Goal: Task Accomplishment & Management: Manage account settings

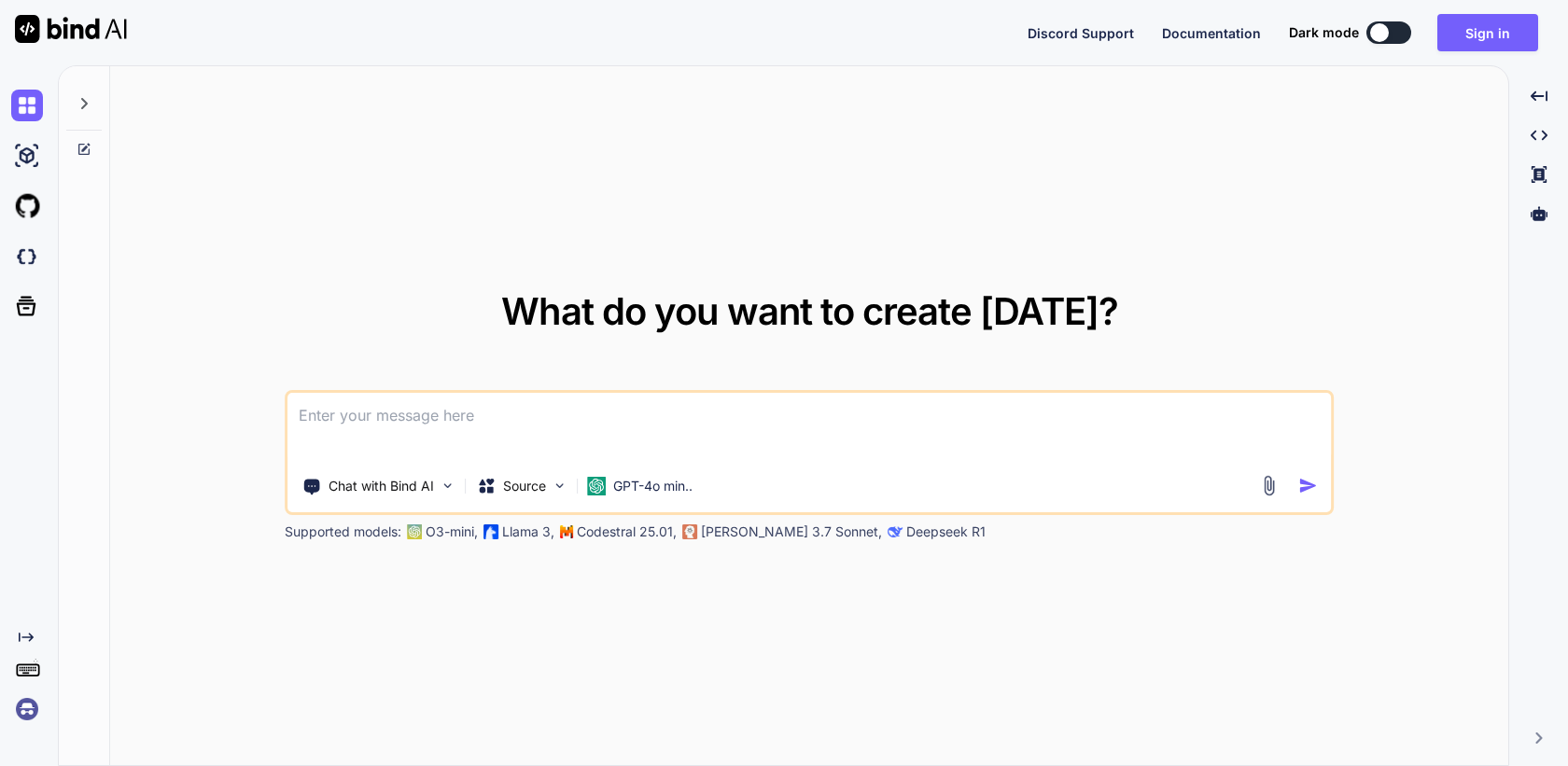
click at [18, 712] on img at bounding box center [27, 709] width 32 height 32
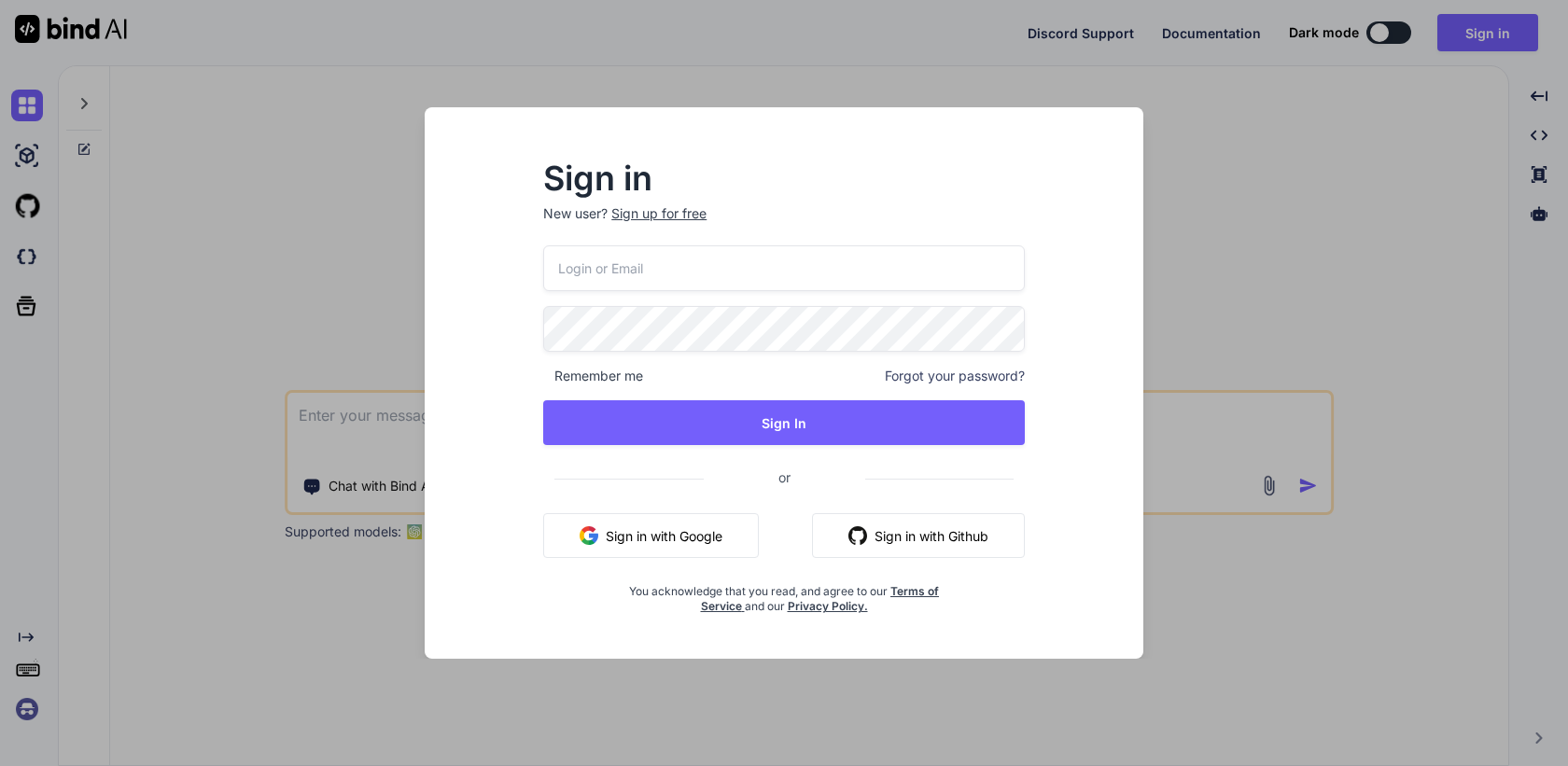
click at [632, 274] on input "email" at bounding box center [784, 268] width 482 height 45
paste input "GmbwX9bdUxcx79z"
click at [683, 301] on div "GmbwX9bdUxcx79z Remember me Forgot your password? Sign In or Sign in with Googl…" at bounding box center [784, 429] width 482 height 368
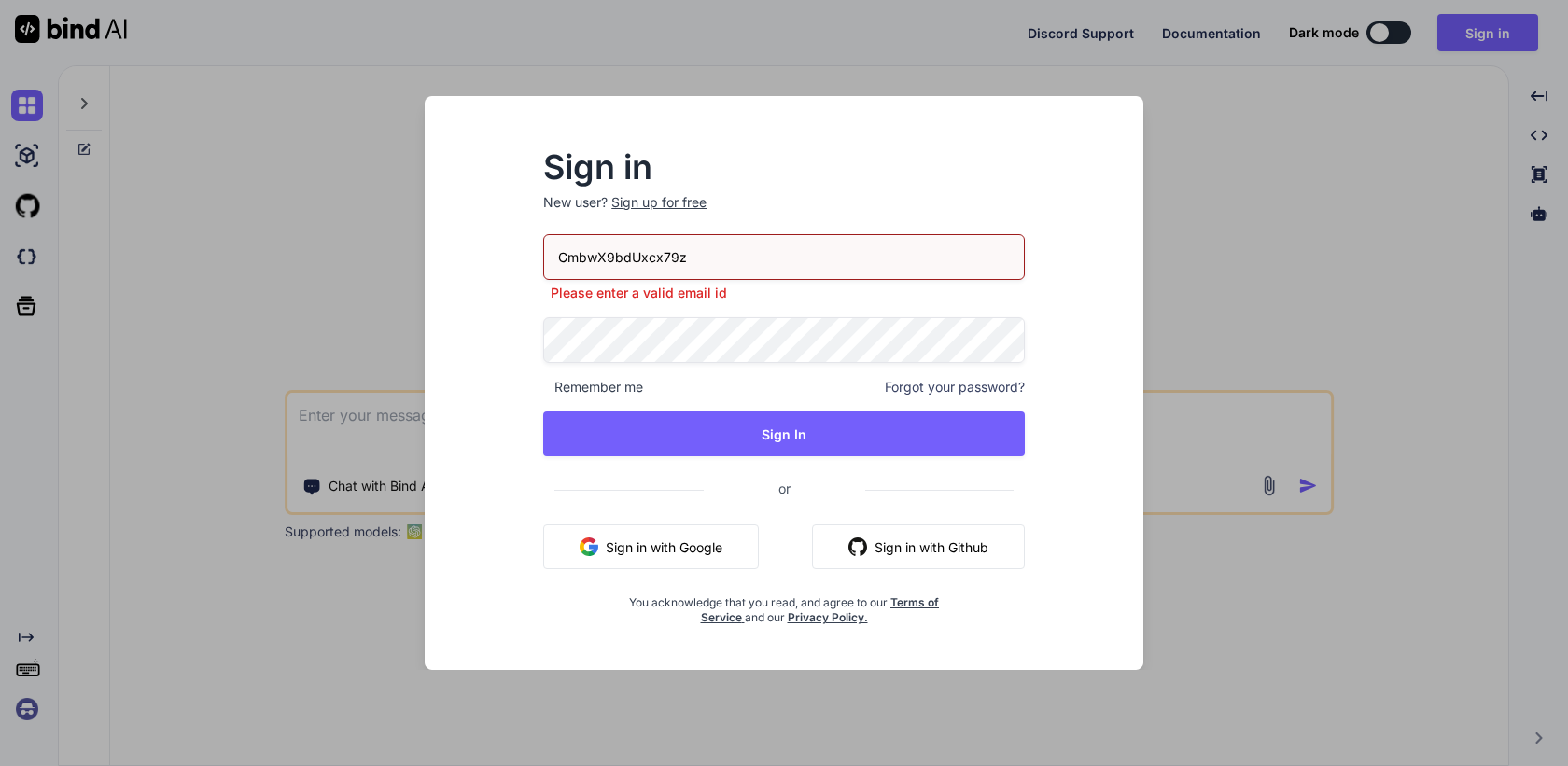
click at [704, 251] on input "GmbwX9bdUxcx79z" at bounding box center [784, 256] width 482 height 45
click at [706, 251] on input "GmbwX9bdUxcx79z" at bounding box center [784, 256] width 482 height 45
paste input "[PERSON_NAME][EMAIL_ADDRESS][DOMAIN_NAME]"
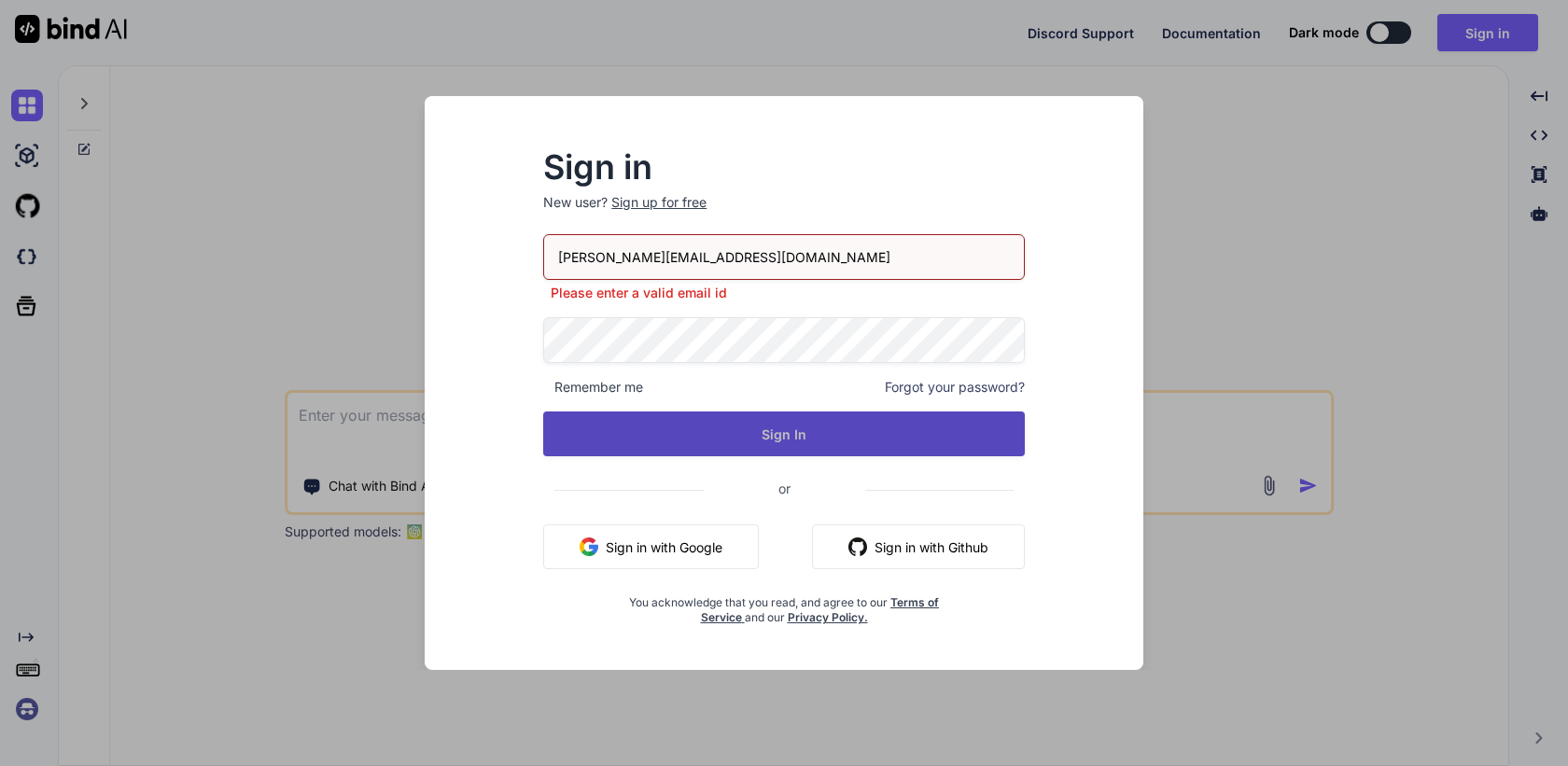
type input "[PERSON_NAME][EMAIL_ADDRESS][DOMAIN_NAME]"
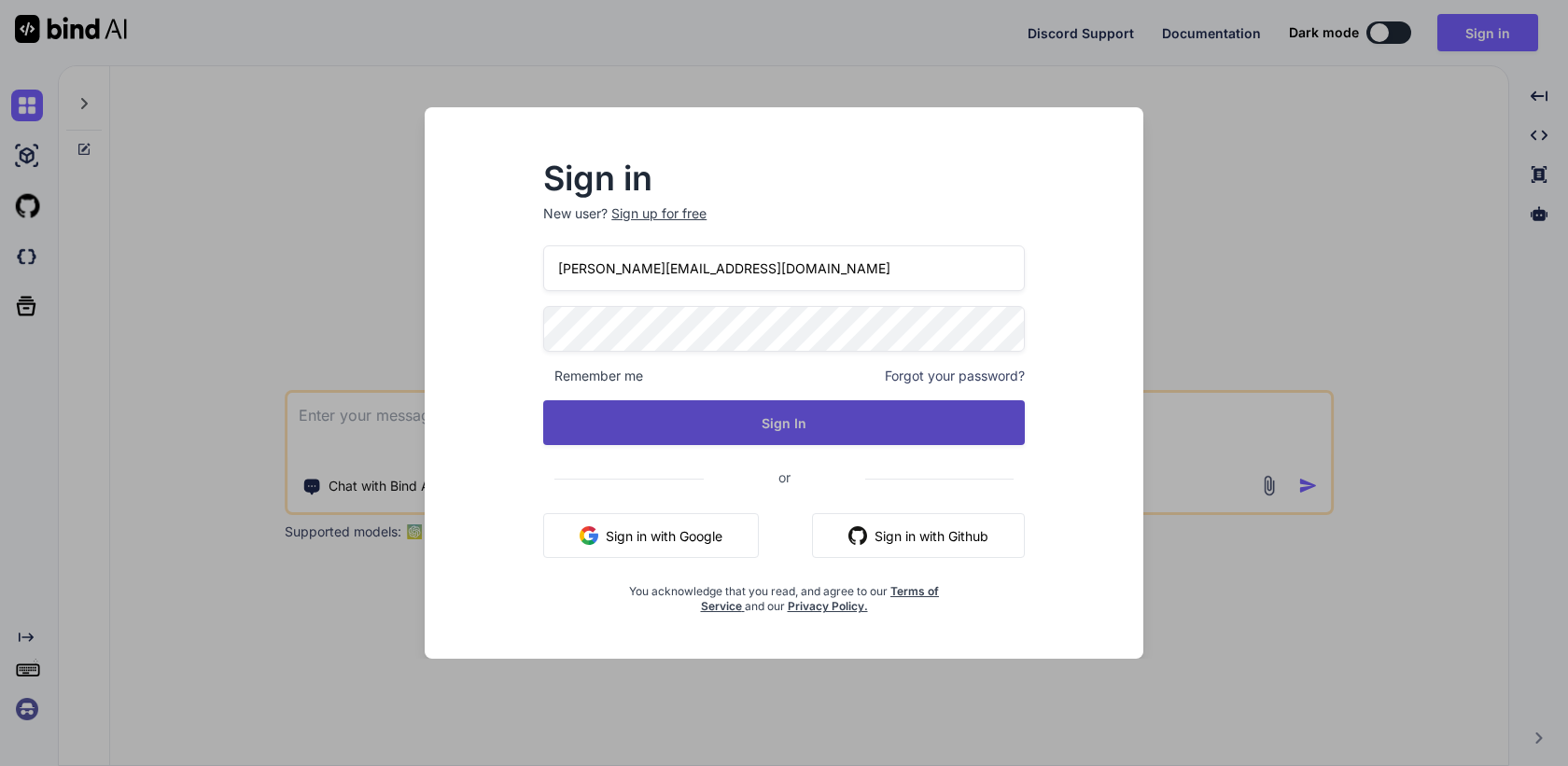
click at [758, 438] on button "Sign In" at bounding box center [784, 423] width 482 height 44
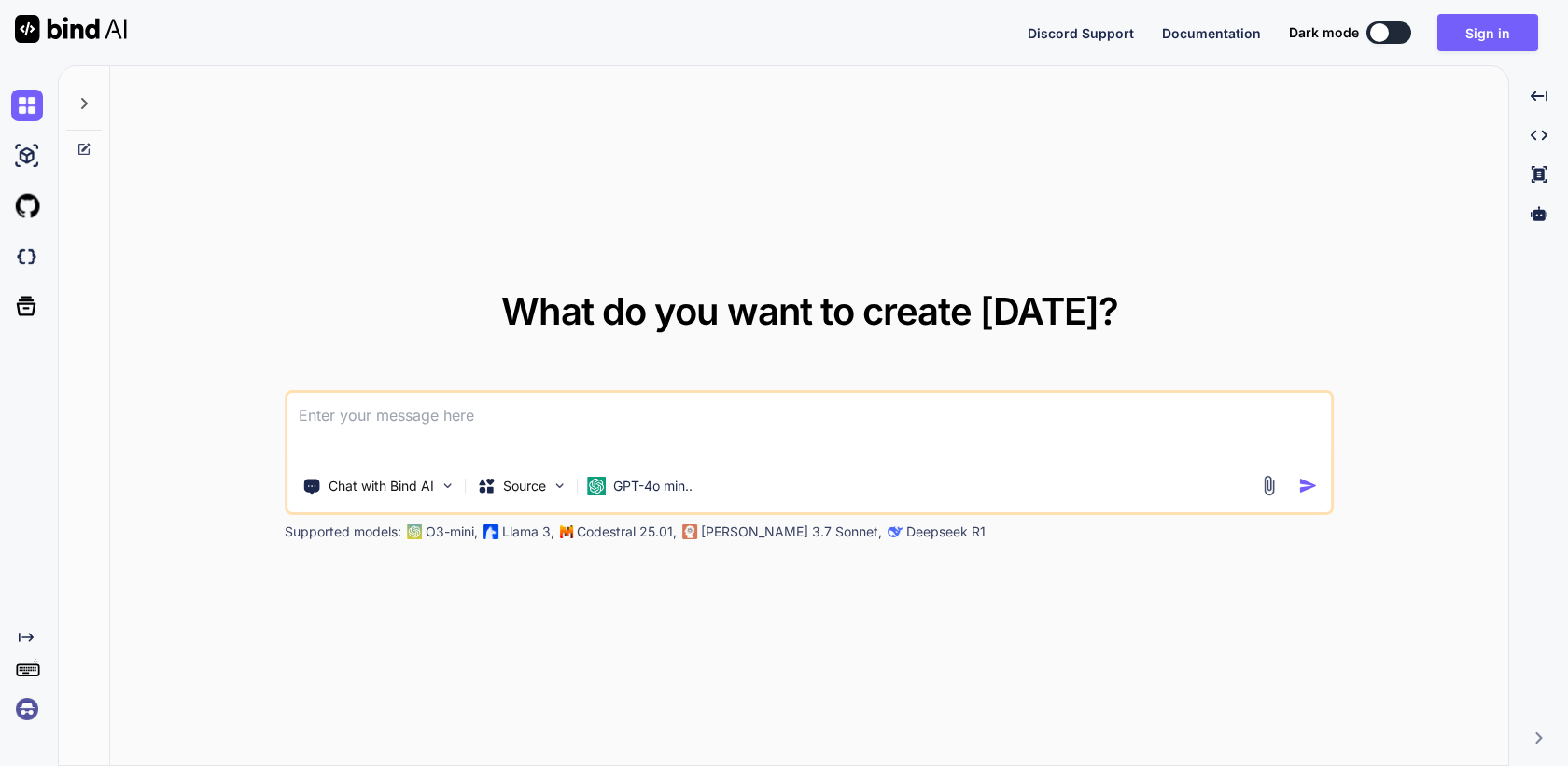
click at [26, 696] on img at bounding box center [27, 709] width 32 height 32
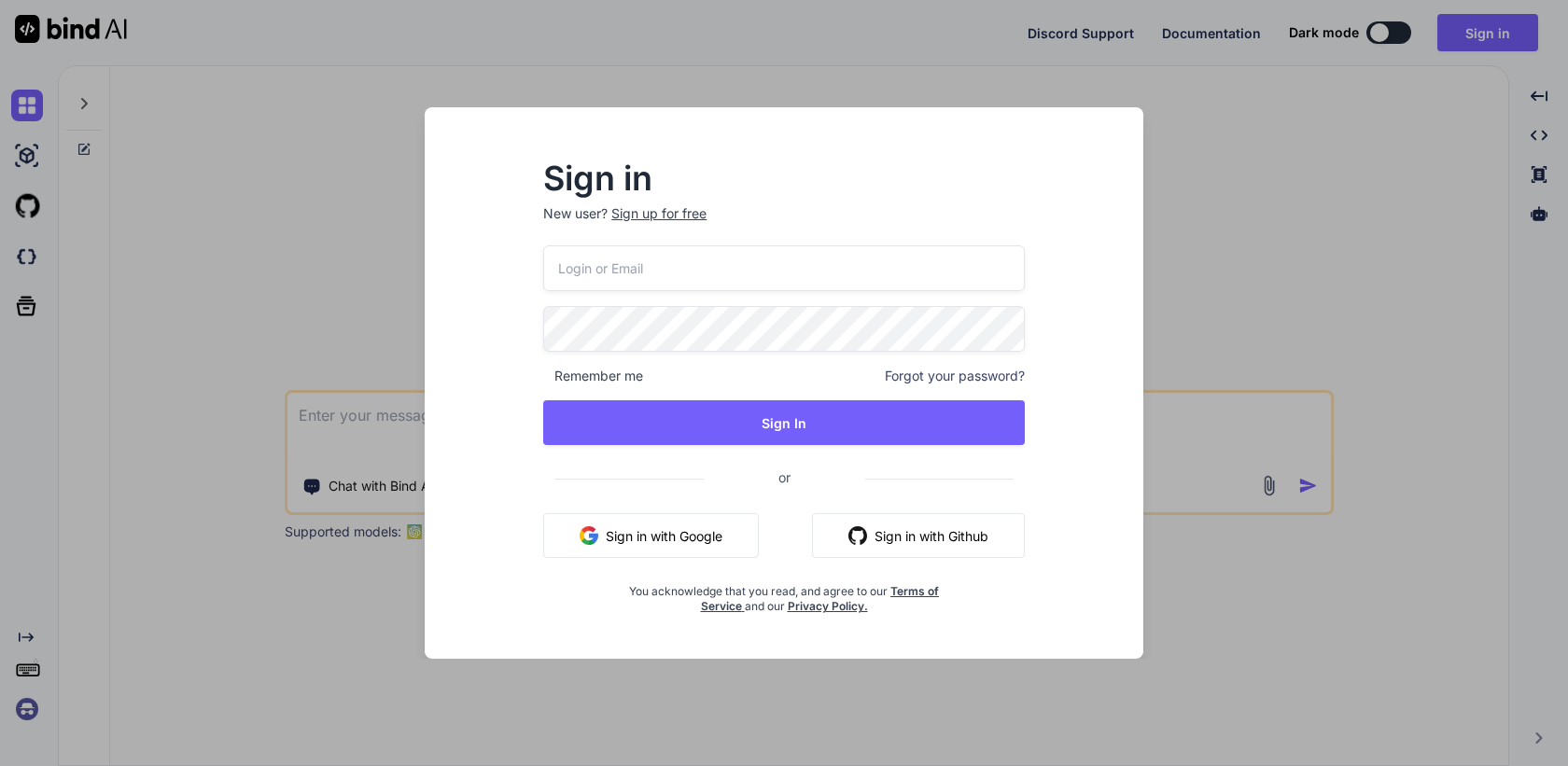
click at [572, 270] on input "email" at bounding box center [784, 268] width 482 height 45
paste input "[PERSON_NAME][EMAIL_ADDRESS][DOMAIN_NAME]"
type input "[PERSON_NAME][EMAIL_ADDRESS][DOMAIN_NAME]"
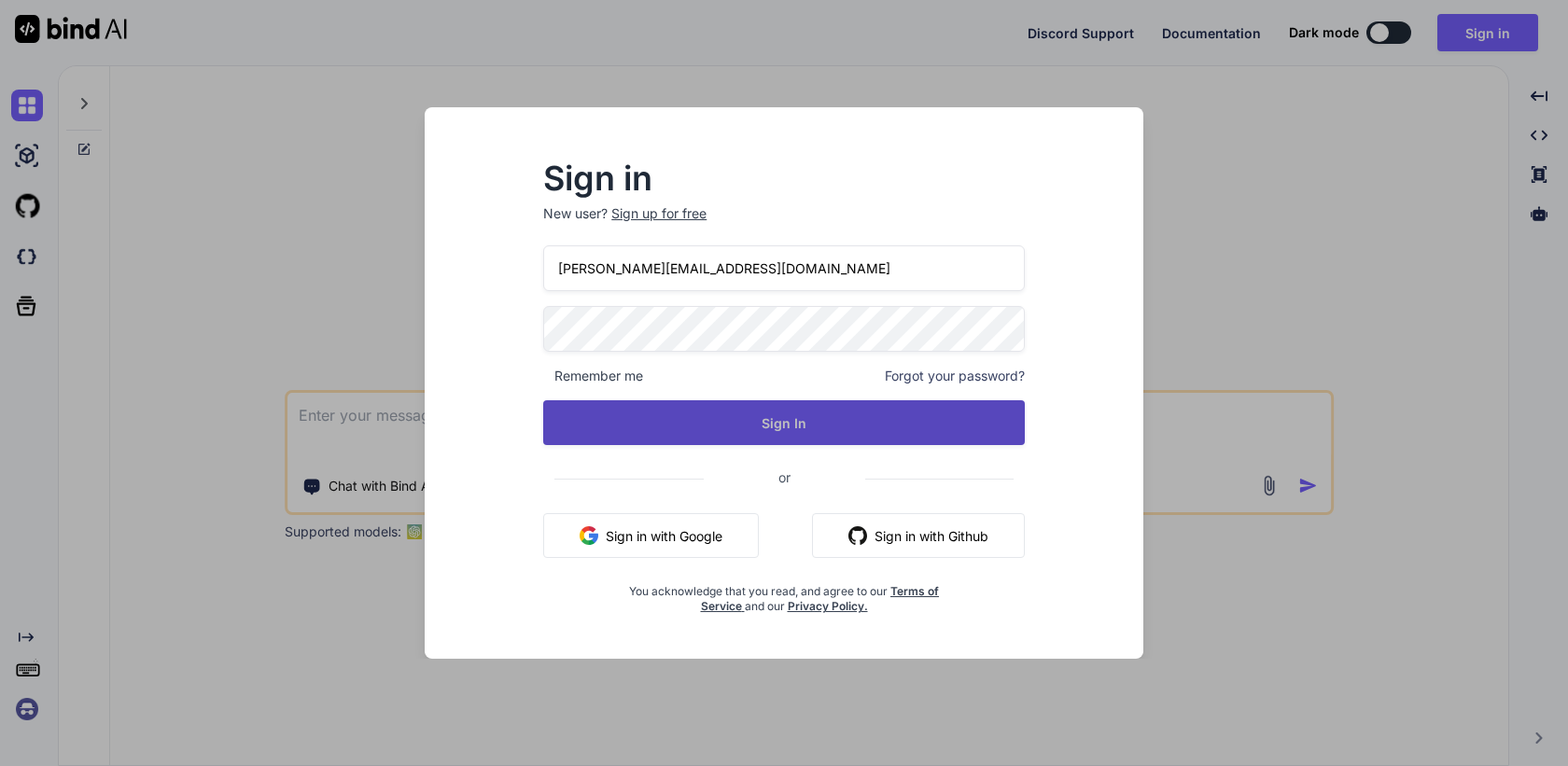
click at [777, 442] on button "Sign In" at bounding box center [784, 423] width 482 height 44
